Goal: Check status

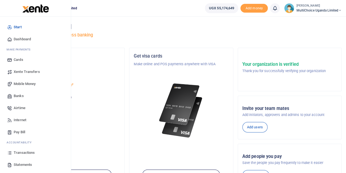
click at [14, 151] on span "Transactions" at bounding box center [24, 152] width 21 height 5
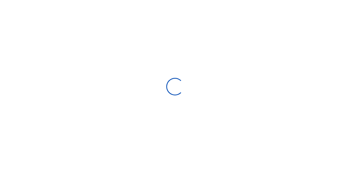
type input "[DATE] - [DATE]"
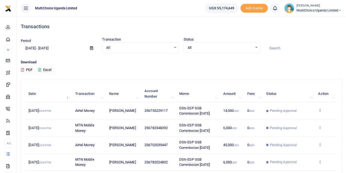
click at [320, 108] on icon at bounding box center [320, 110] width 4 height 4
click at [306, 119] on link "View details" at bounding box center [300, 120] width 43 height 8
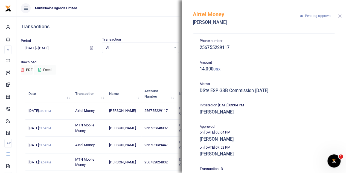
click at [338, 15] on button "Close" at bounding box center [340, 16] width 4 height 4
